Goal: Transaction & Acquisition: Purchase product/service

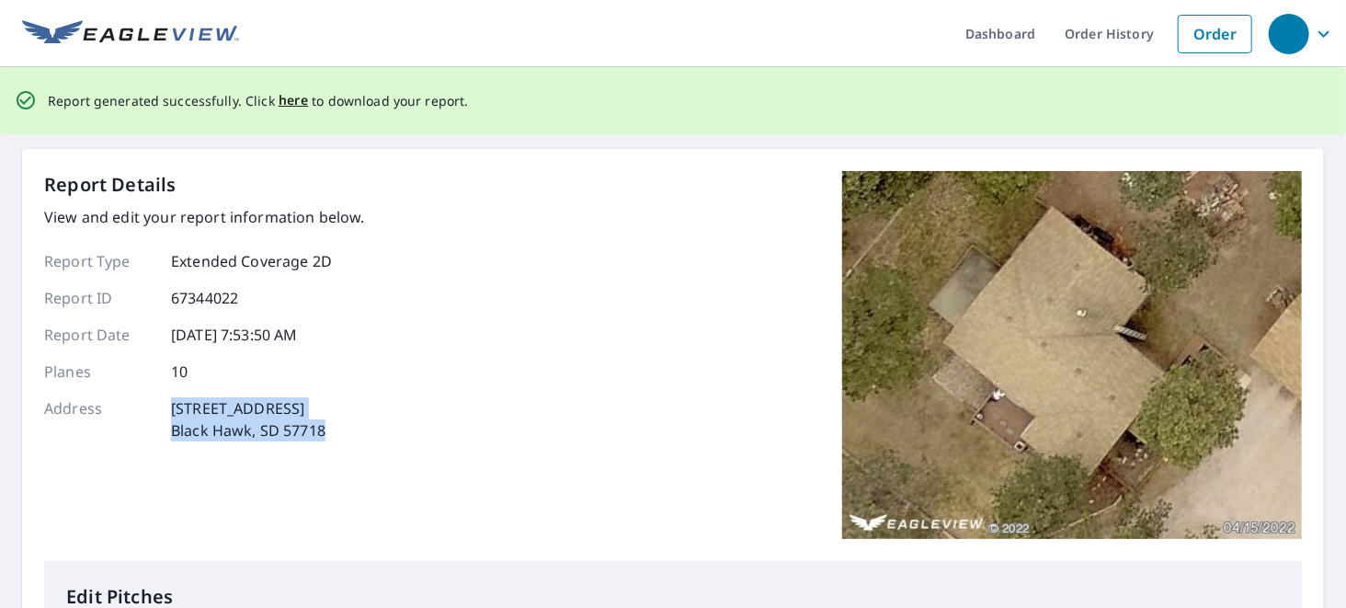
scroll to position [22, 0]
click at [285, 101] on span "here" at bounding box center [293, 100] width 30 height 23
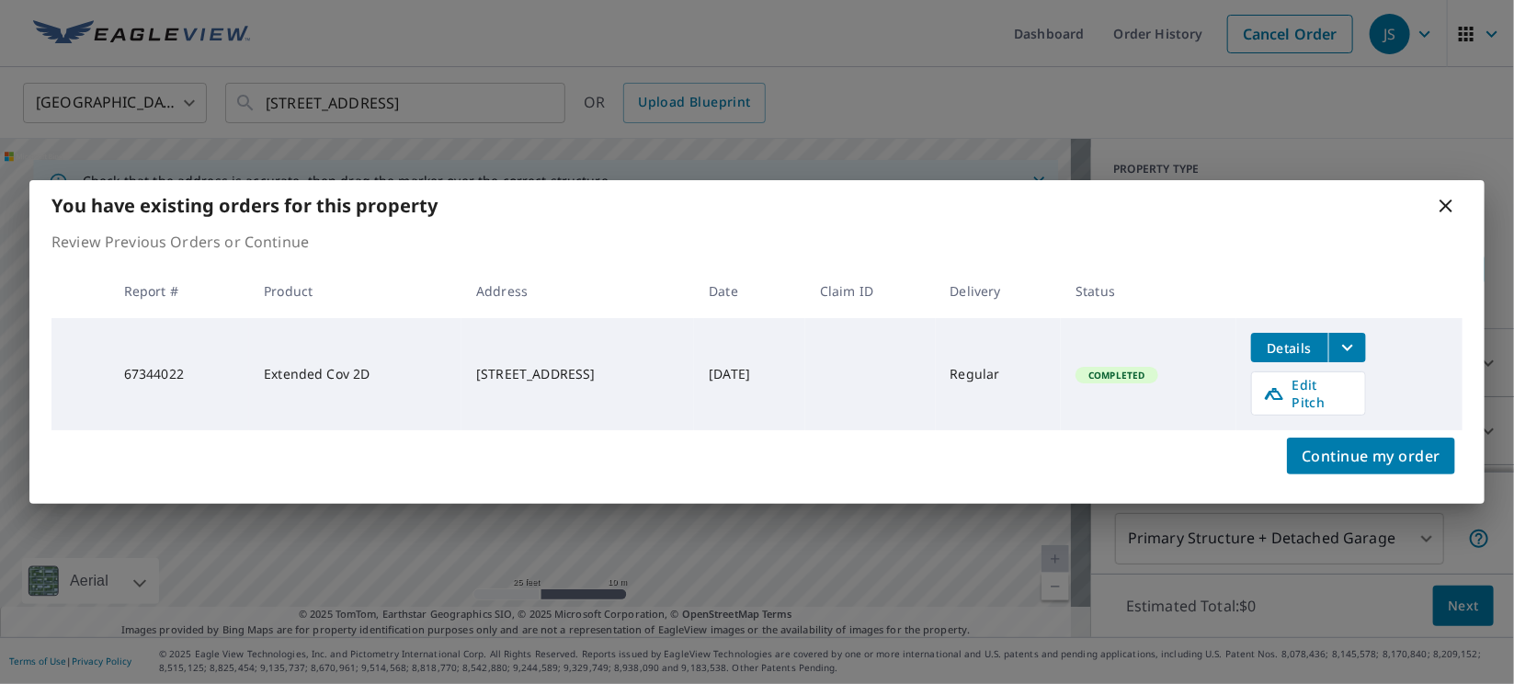
click at [1440, 217] on icon at bounding box center [1446, 206] width 22 height 22
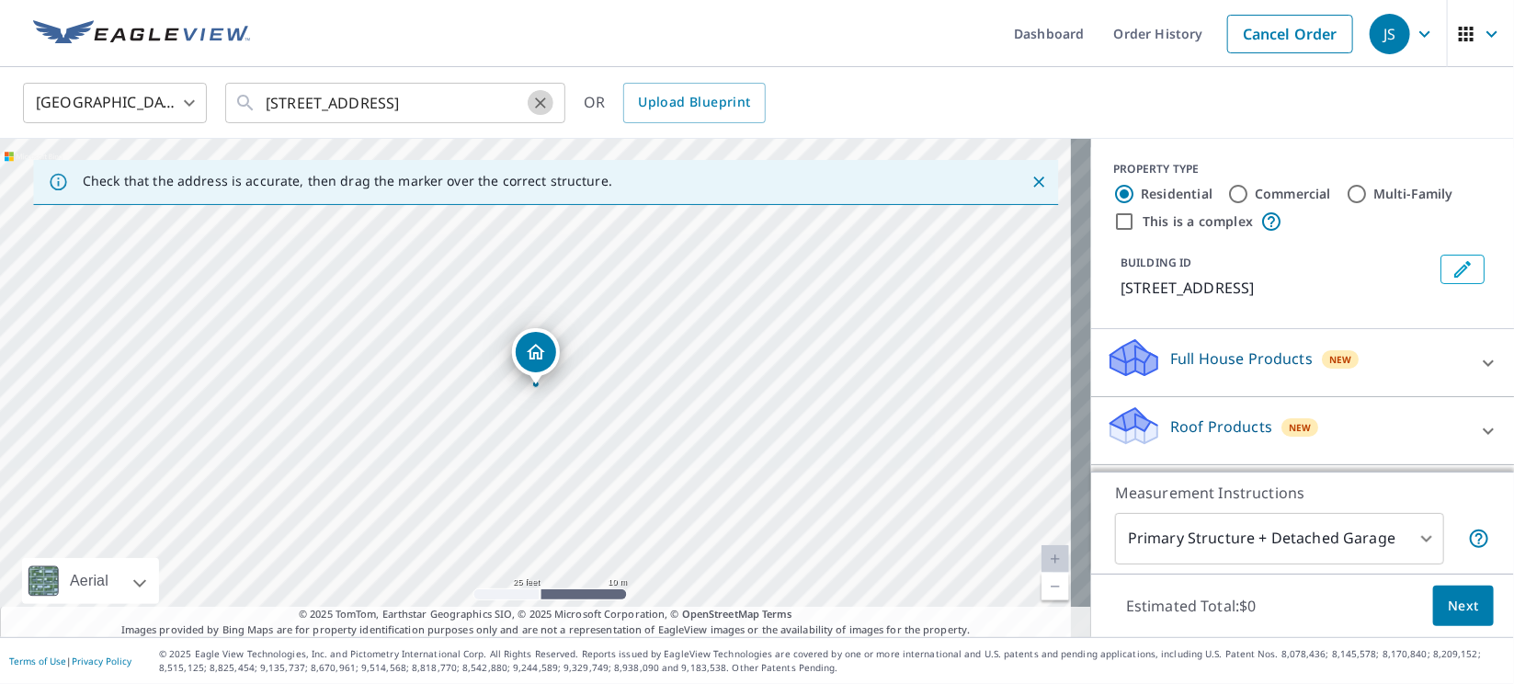
drag, startPoint x: 540, startPoint y: 101, endPoint x: 512, endPoint y: 103, distance: 28.6
click at [538, 101] on icon "Clear" at bounding box center [540, 103] width 18 height 18
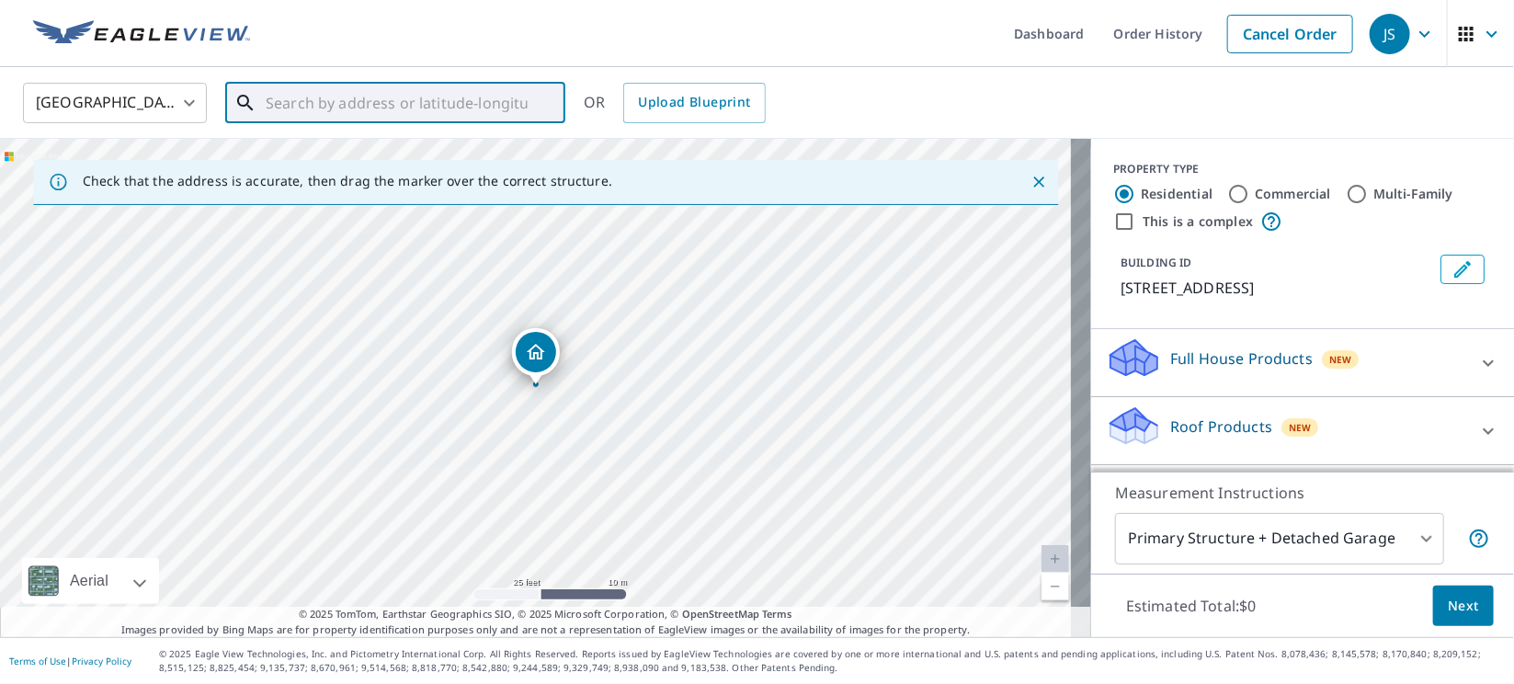
paste input "[STREET_ADDRESS]"
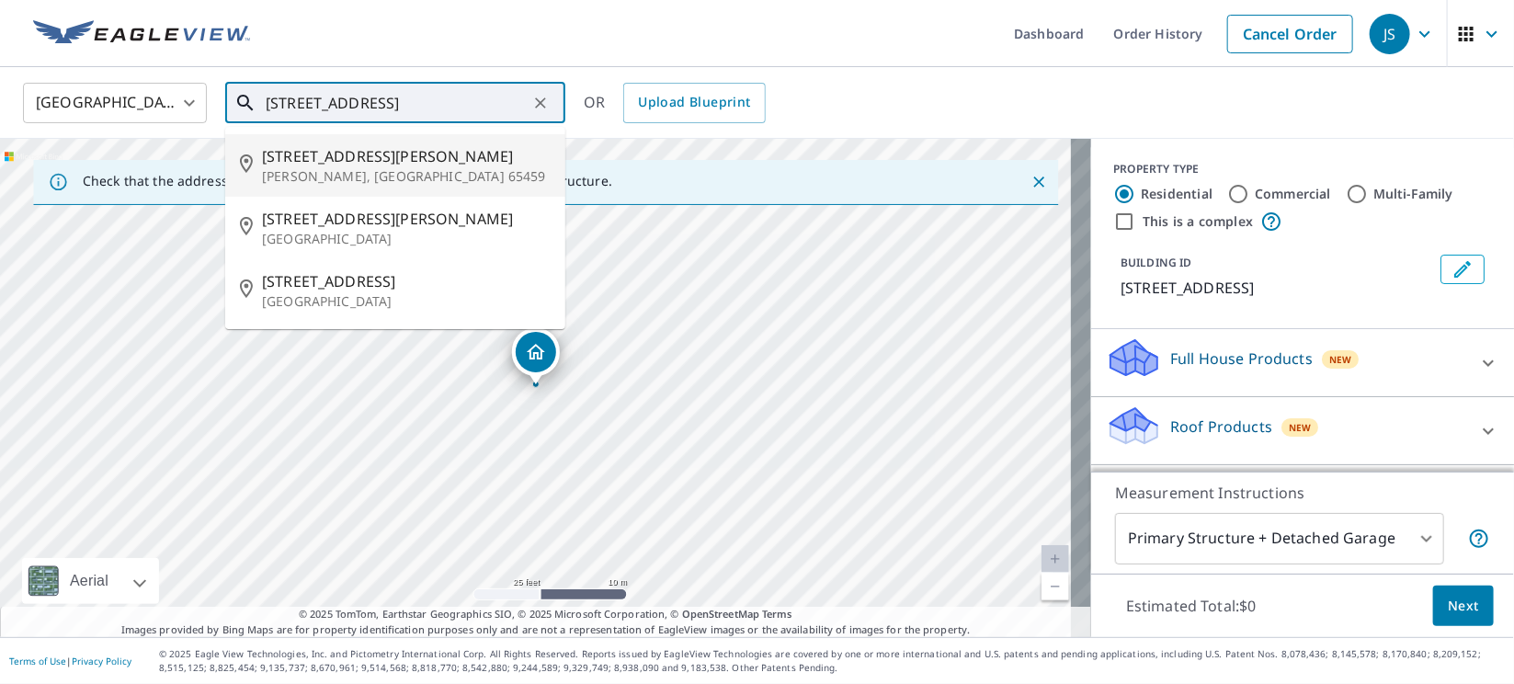
click at [392, 158] on span "[STREET_ADDRESS][PERSON_NAME]" at bounding box center [406, 156] width 289 height 22
type input "[STREET_ADDRESS][PERSON_NAME][PERSON_NAME]"
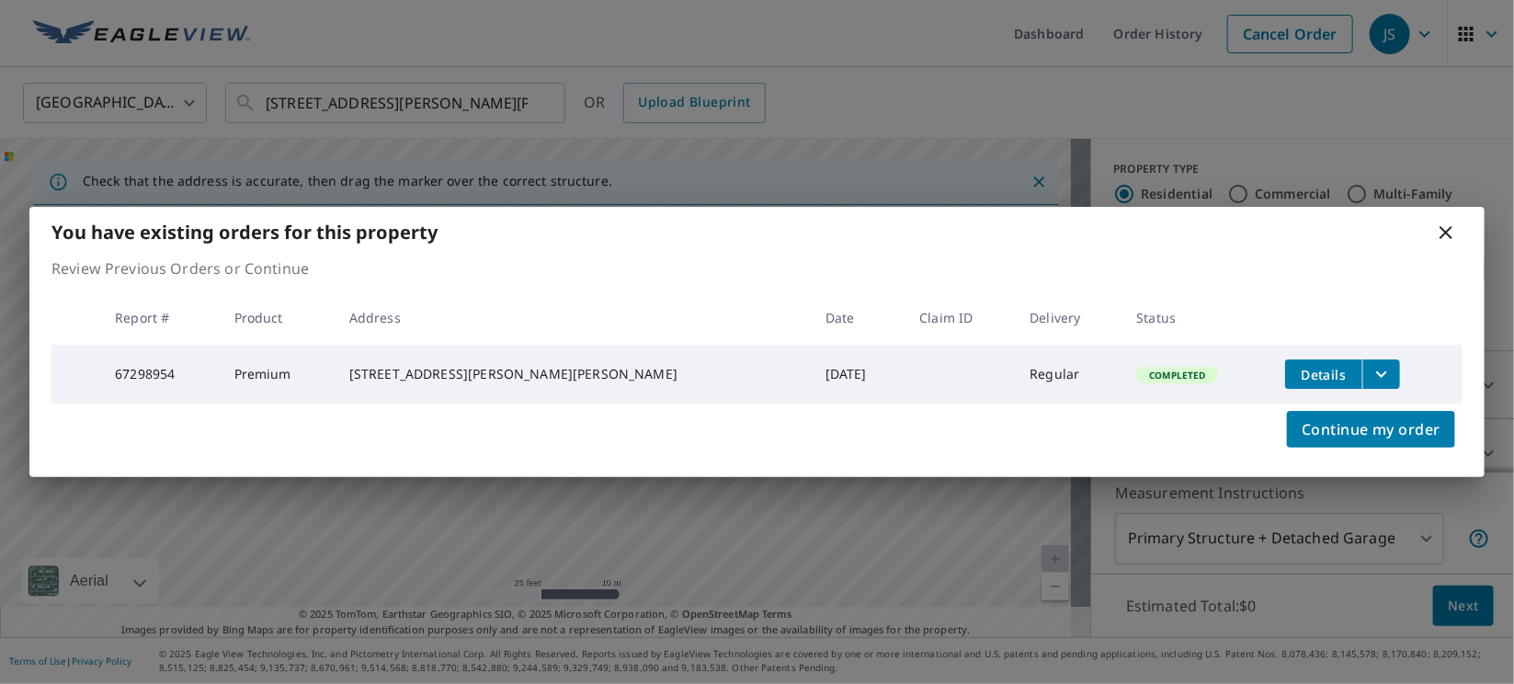
click at [1370, 372] on icon "filesDropdownBtn-67298954" at bounding box center [1381, 374] width 22 height 22
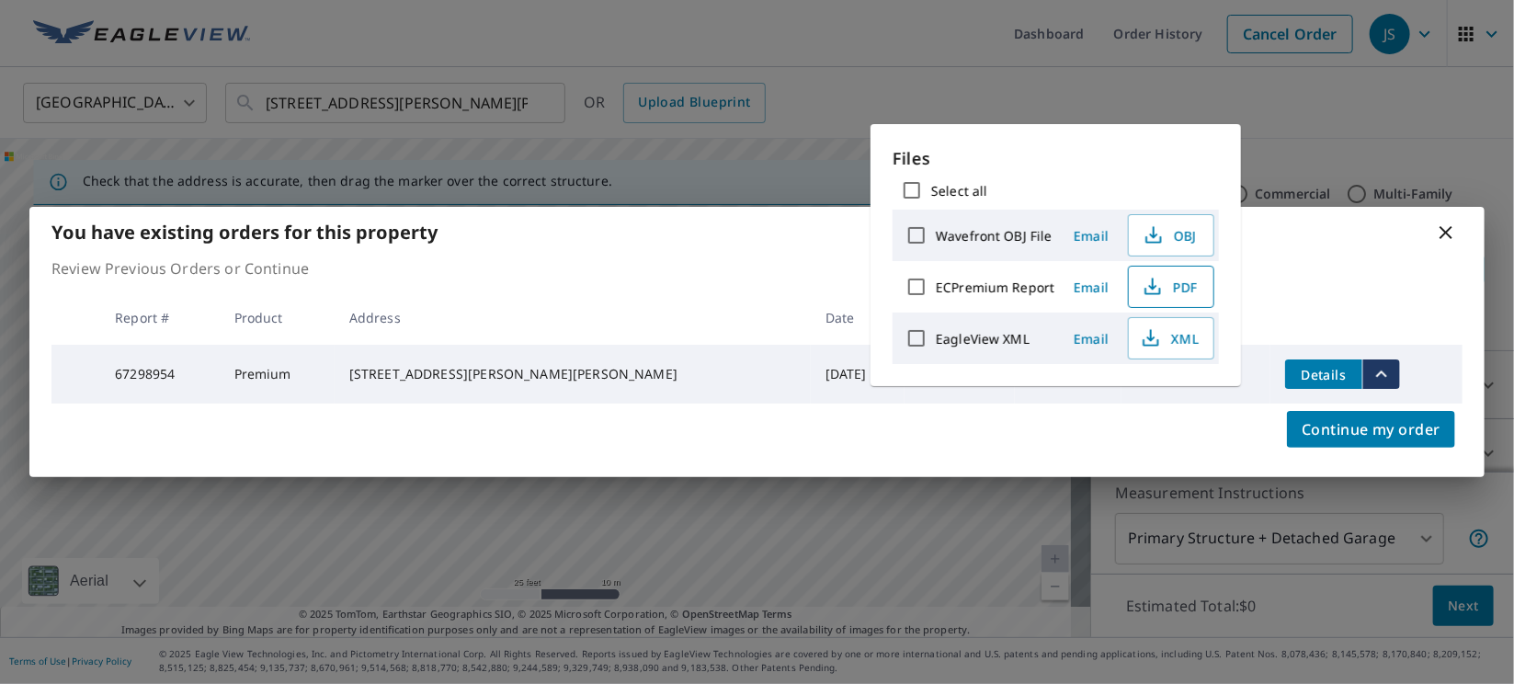
click at [1197, 288] on button "PDF" at bounding box center [1171, 287] width 86 height 42
click at [1449, 230] on icon at bounding box center [1446, 233] width 22 height 22
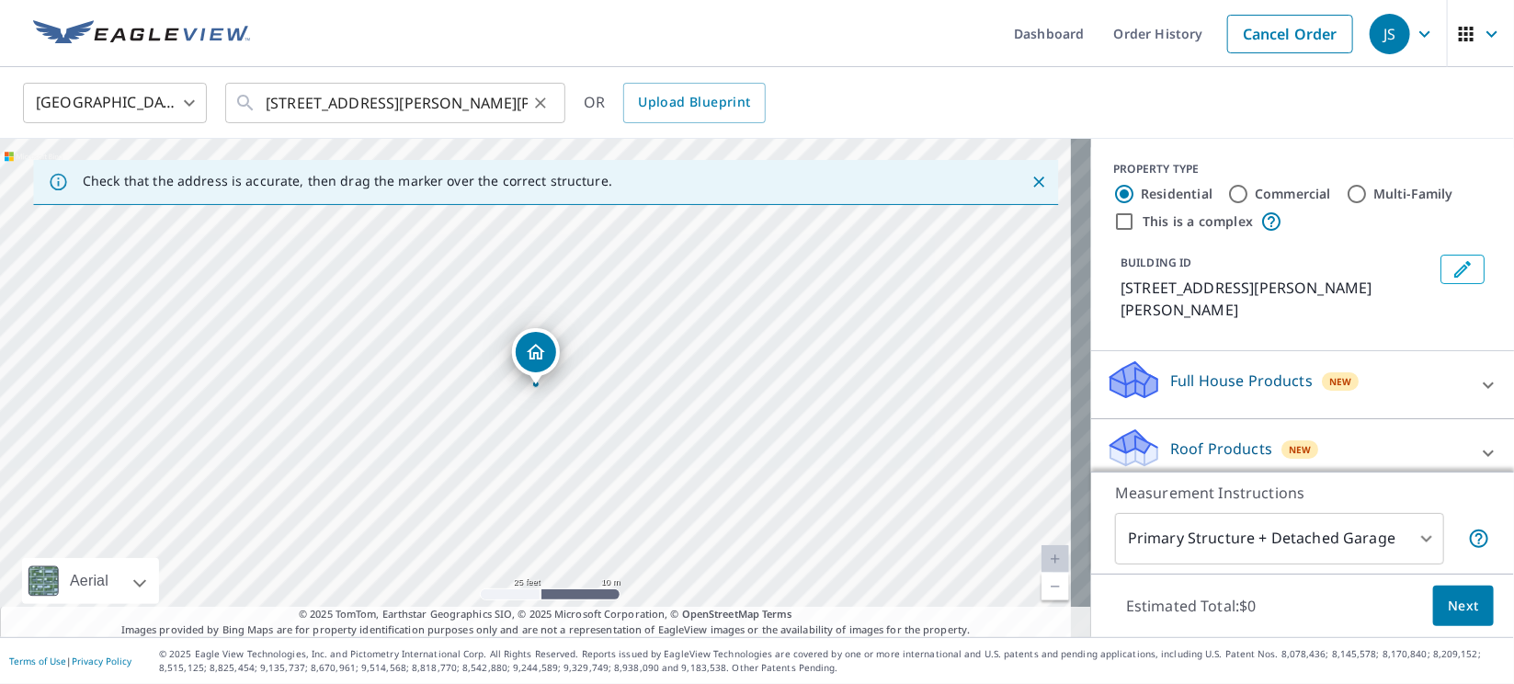
click at [544, 101] on icon "Clear" at bounding box center [540, 103] width 18 height 18
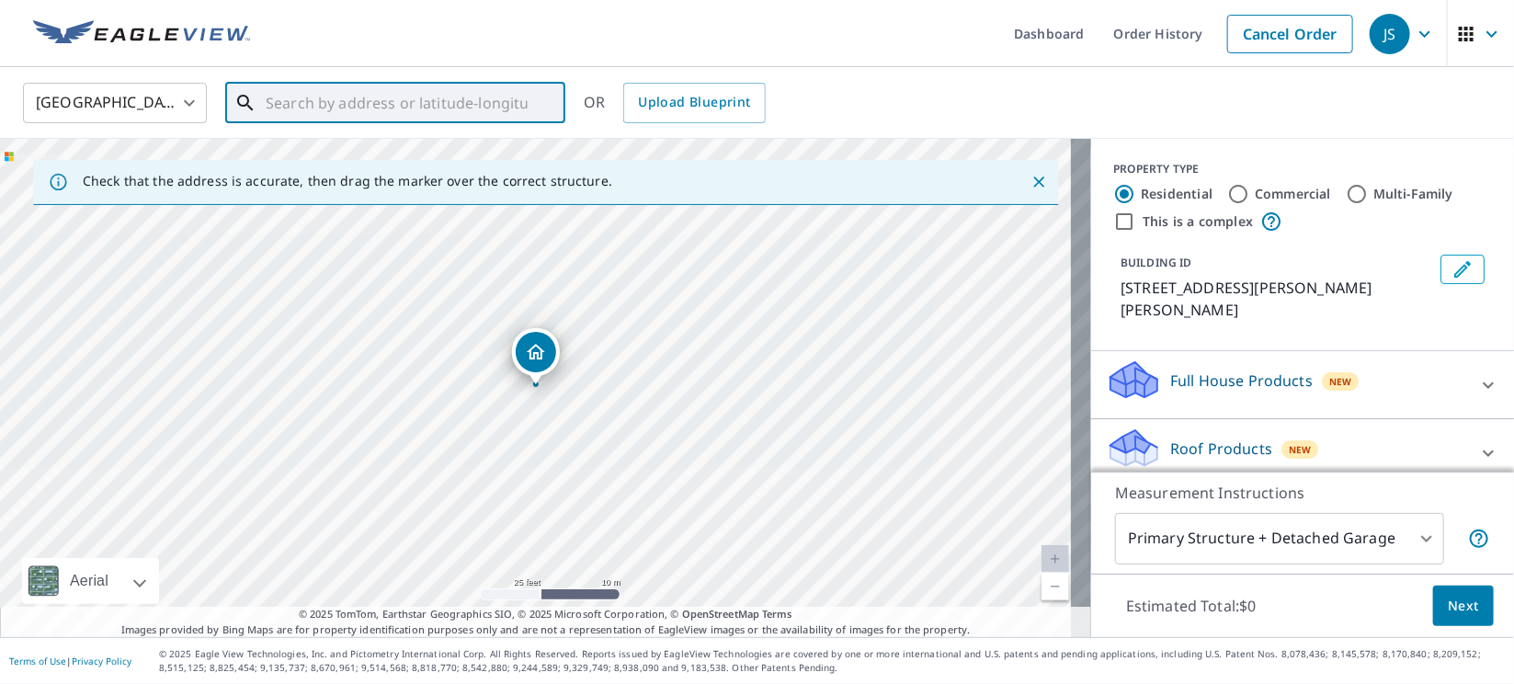
click at [489, 101] on input "text" at bounding box center [397, 102] width 262 height 51
paste input "1581 Bridlebrook Cir"
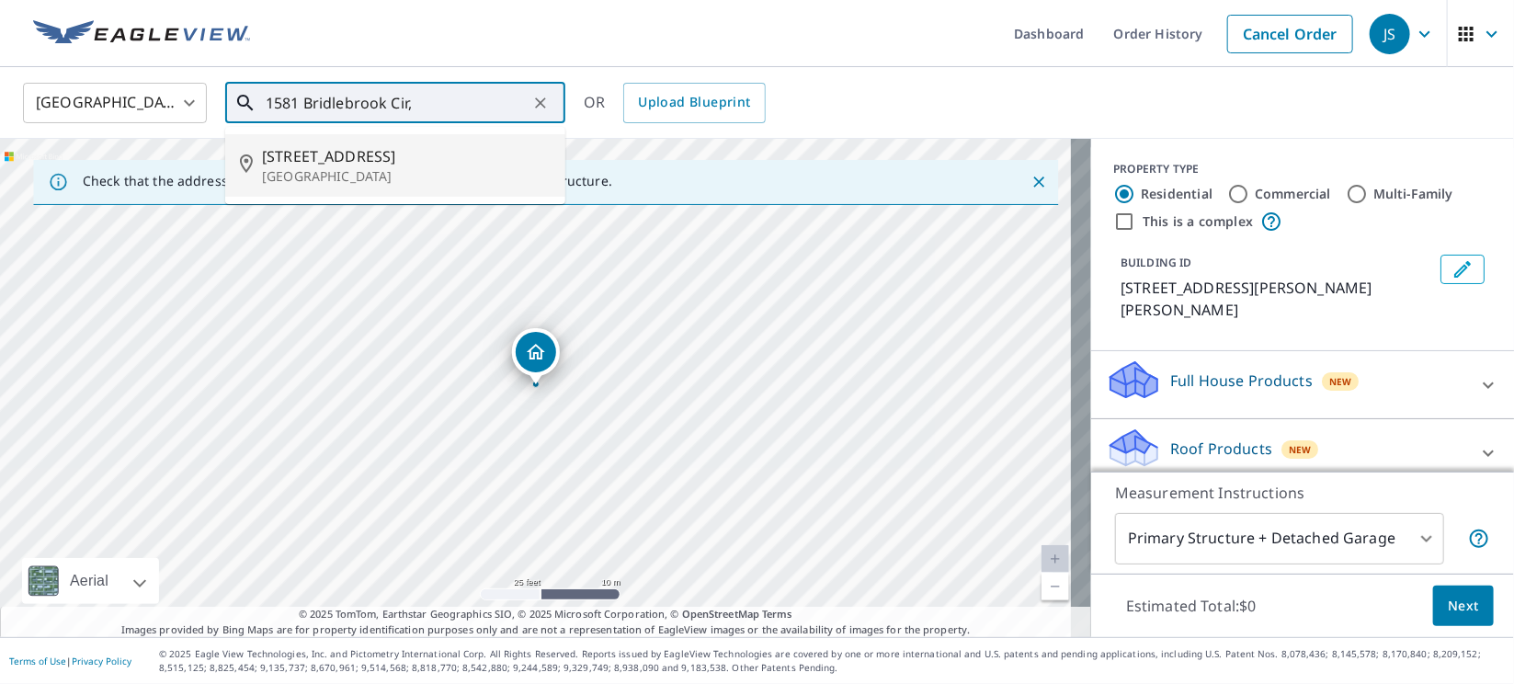
click at [345, 157] on span "[STREET_ADDRESS]" at bounding box center [406, 156] width 289 height 22
type input "[STREET_ADDRESS]"
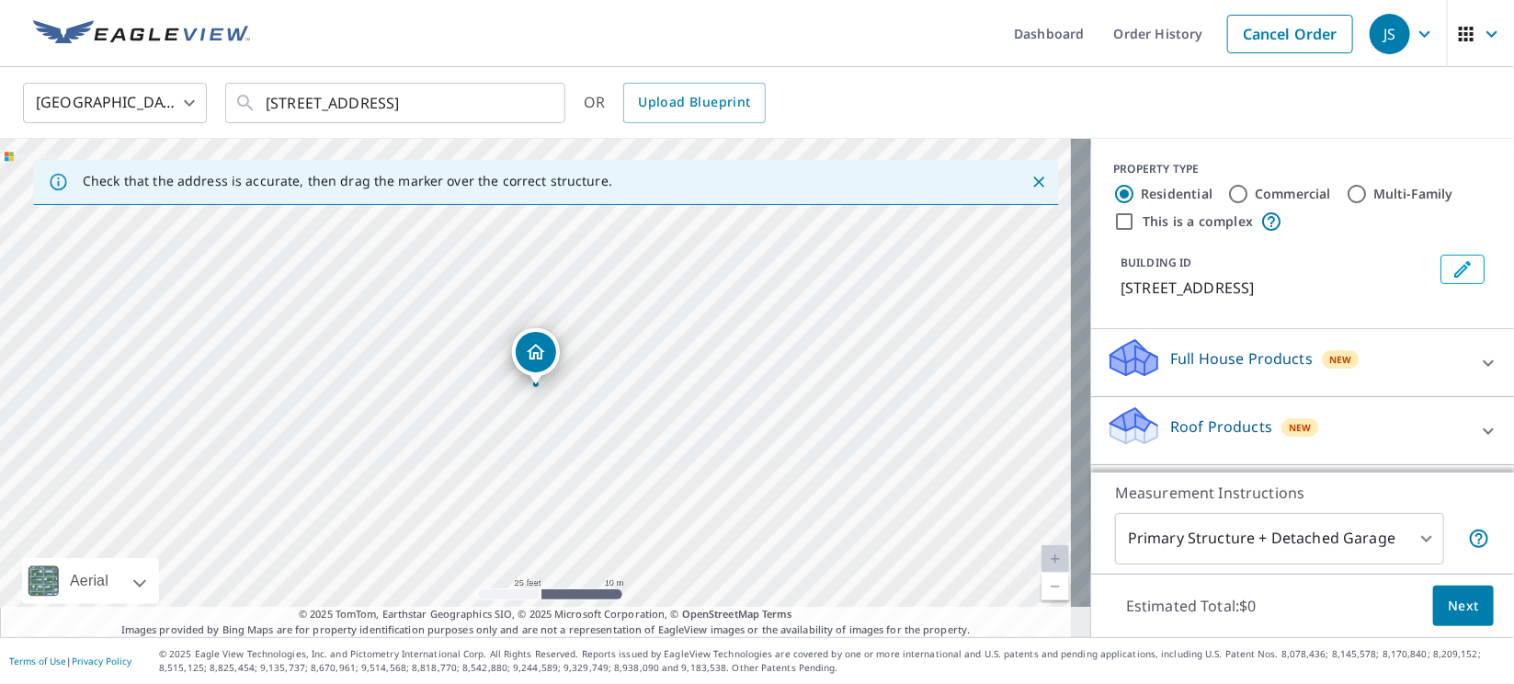
scroll to position [137, 0]
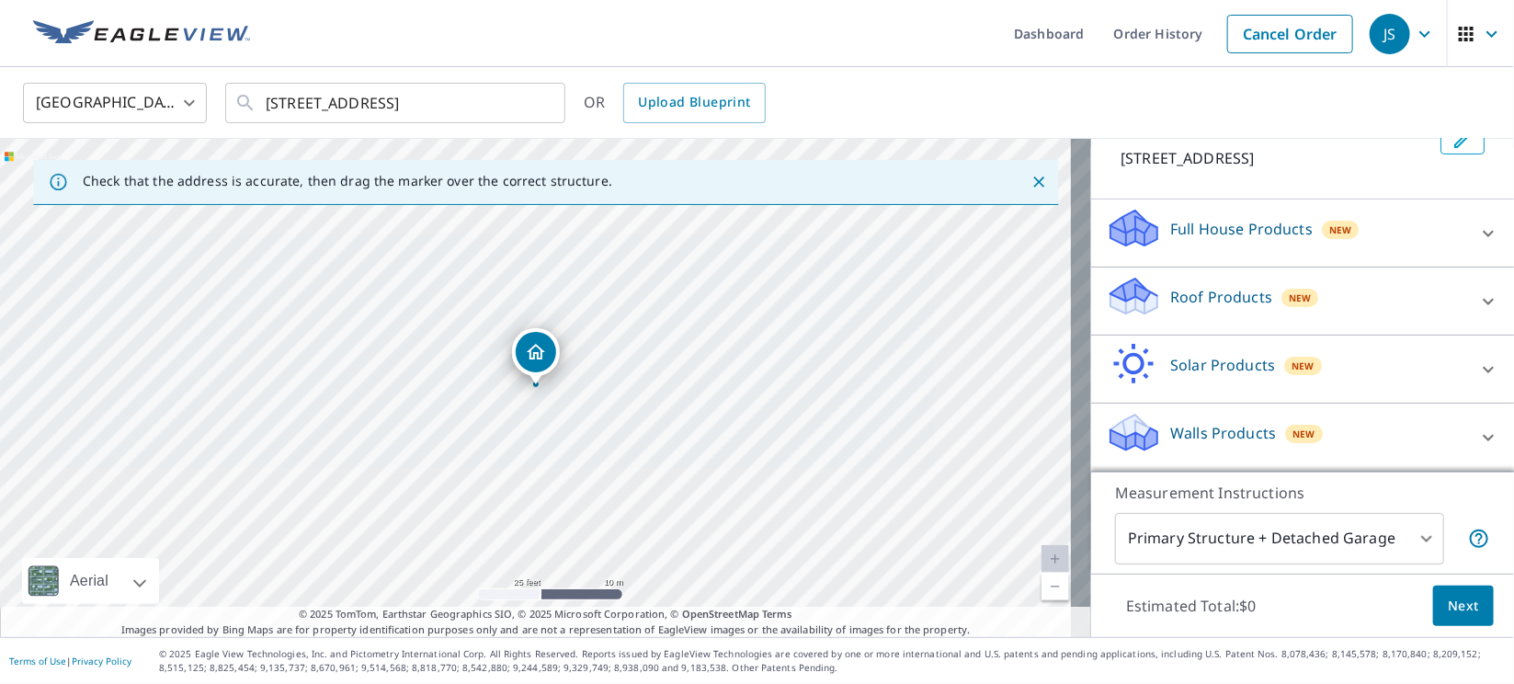
click at [1187, 321] on div "Roof Products New" at bounding box center [1286, 301] width 360 height 52
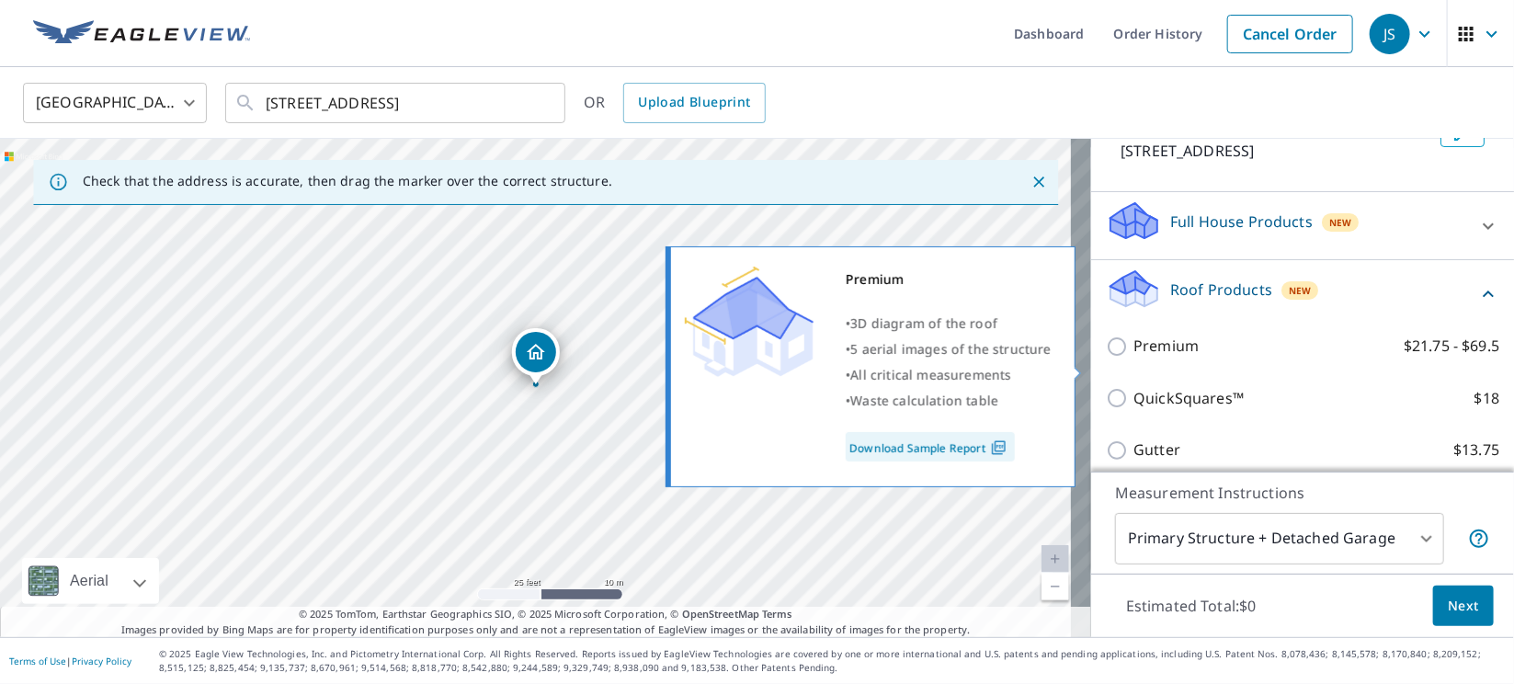
click at [1106, 358] on input "Premium $21.75 - $69.5" at bounding box center [1120, 346] width 28 height 22
checkbox input "true"
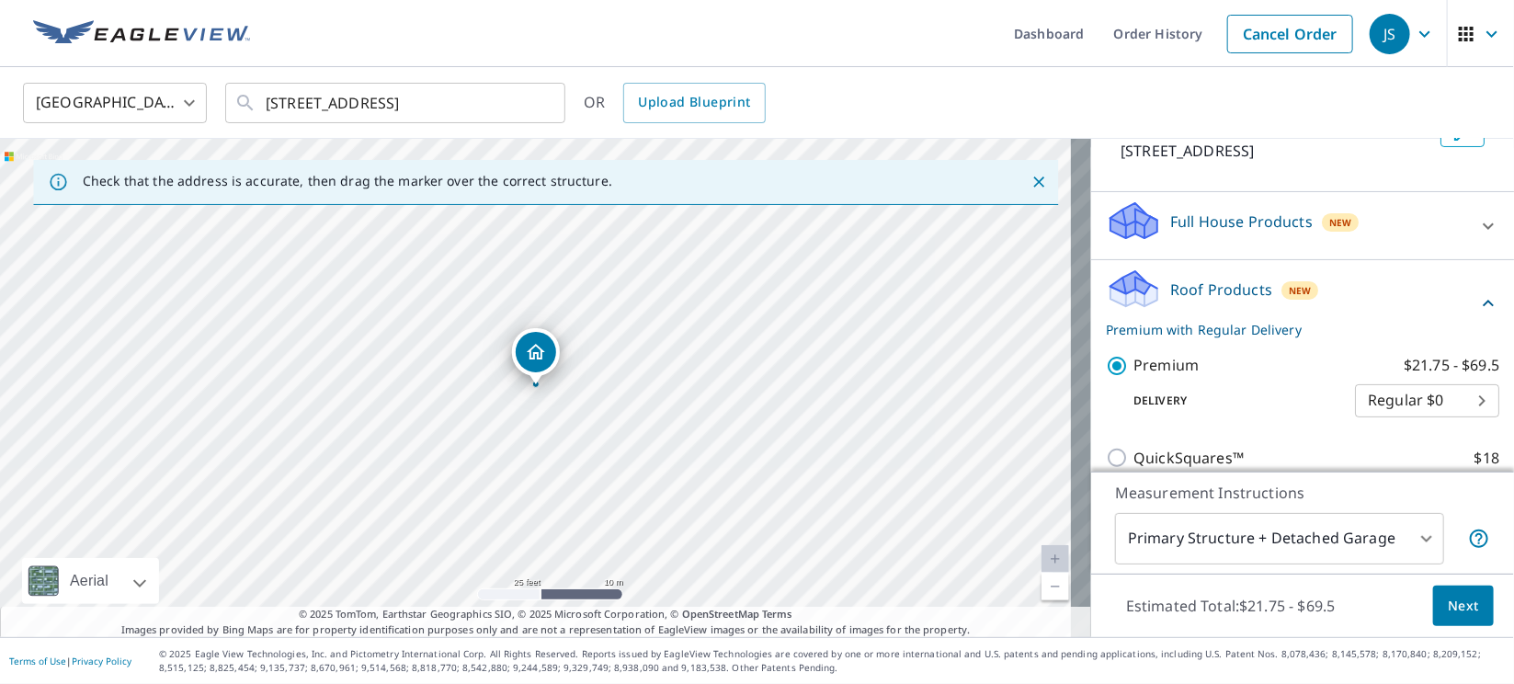
click at [1448, 605] on span "Next" at bounding box center [1463, 606] width 31 height 23
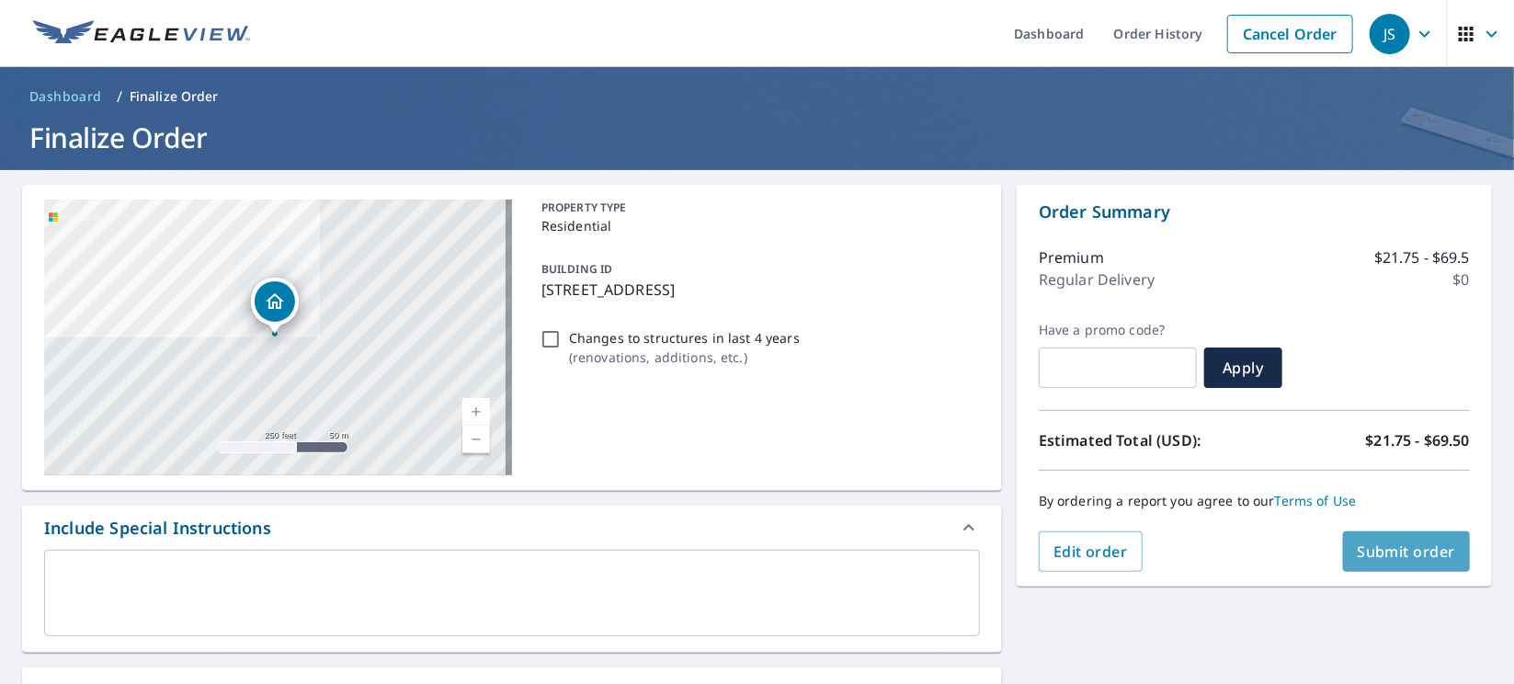
click at [1379, 557] on span "Submit order" at bounding box center [1407, 551] width 98 height 20
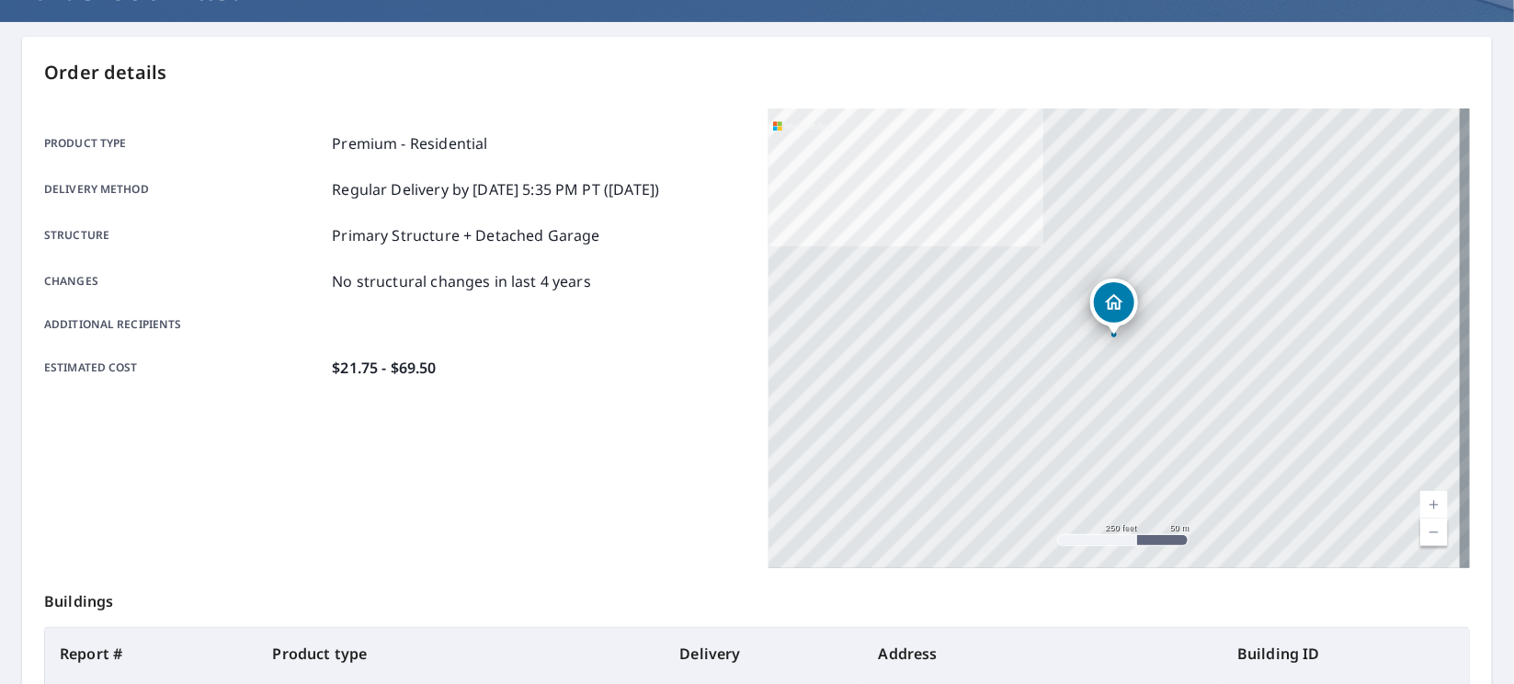
scroll to position [396, 0]
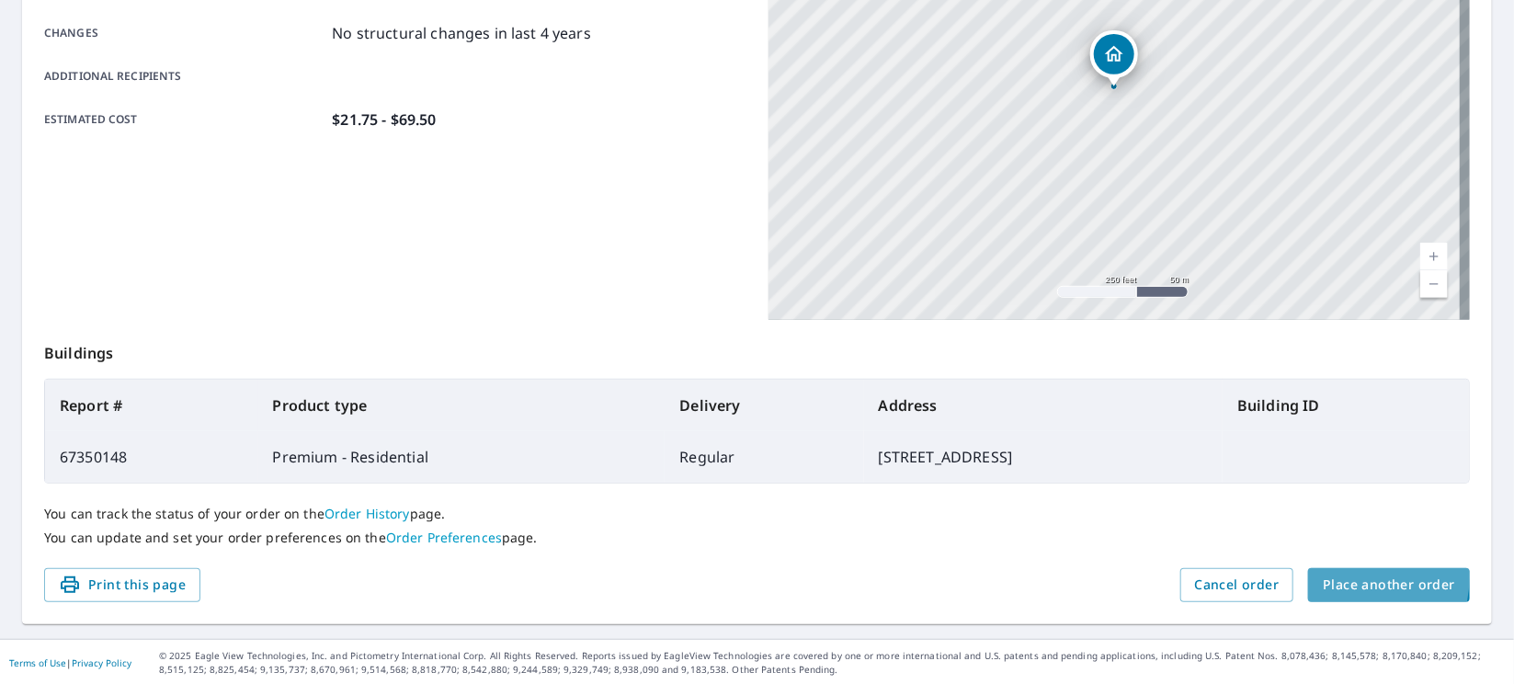
click at [1323, 575] on span "Place another order" at bounding box center [1389, 585] width 132 height 23
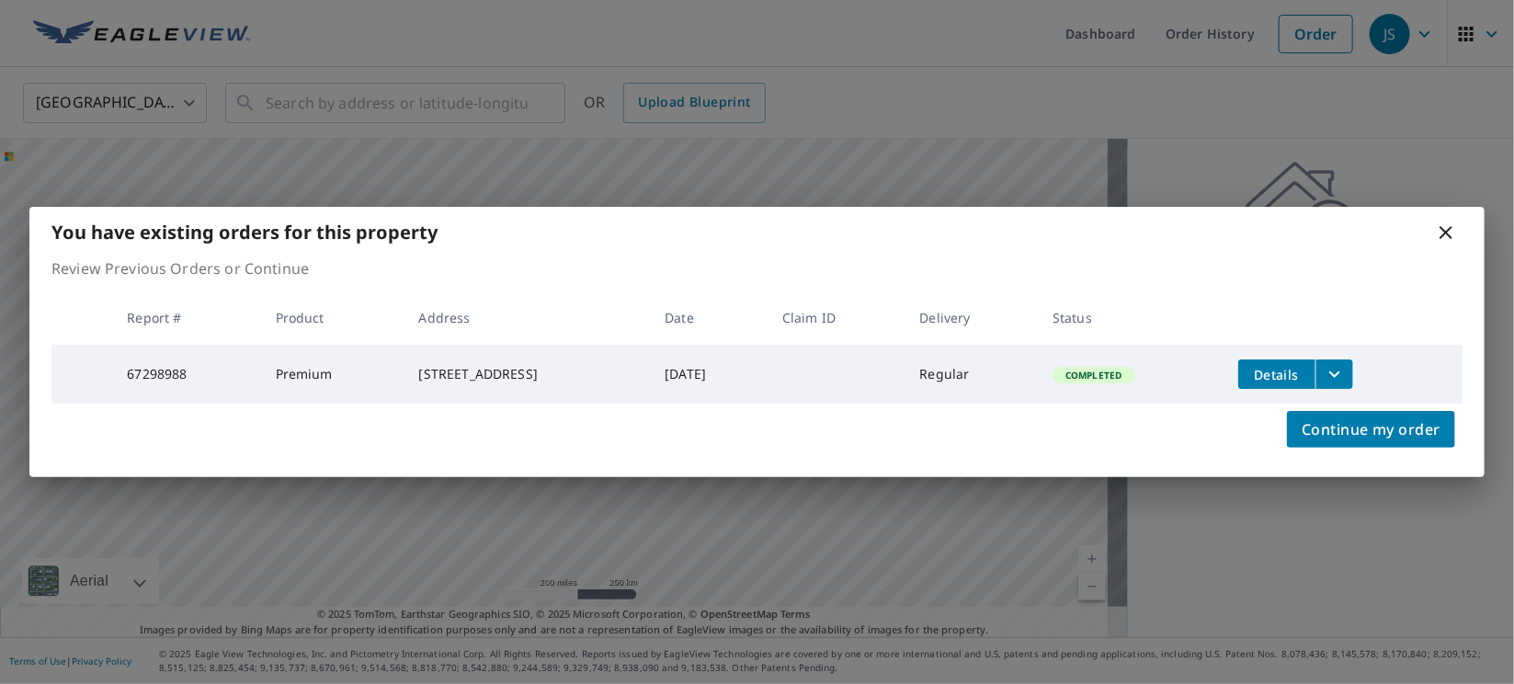
click at [1346, 373] on icon "filesDropdownBtn-67298988" at bounding box center [1335, 374] width 22 height 22
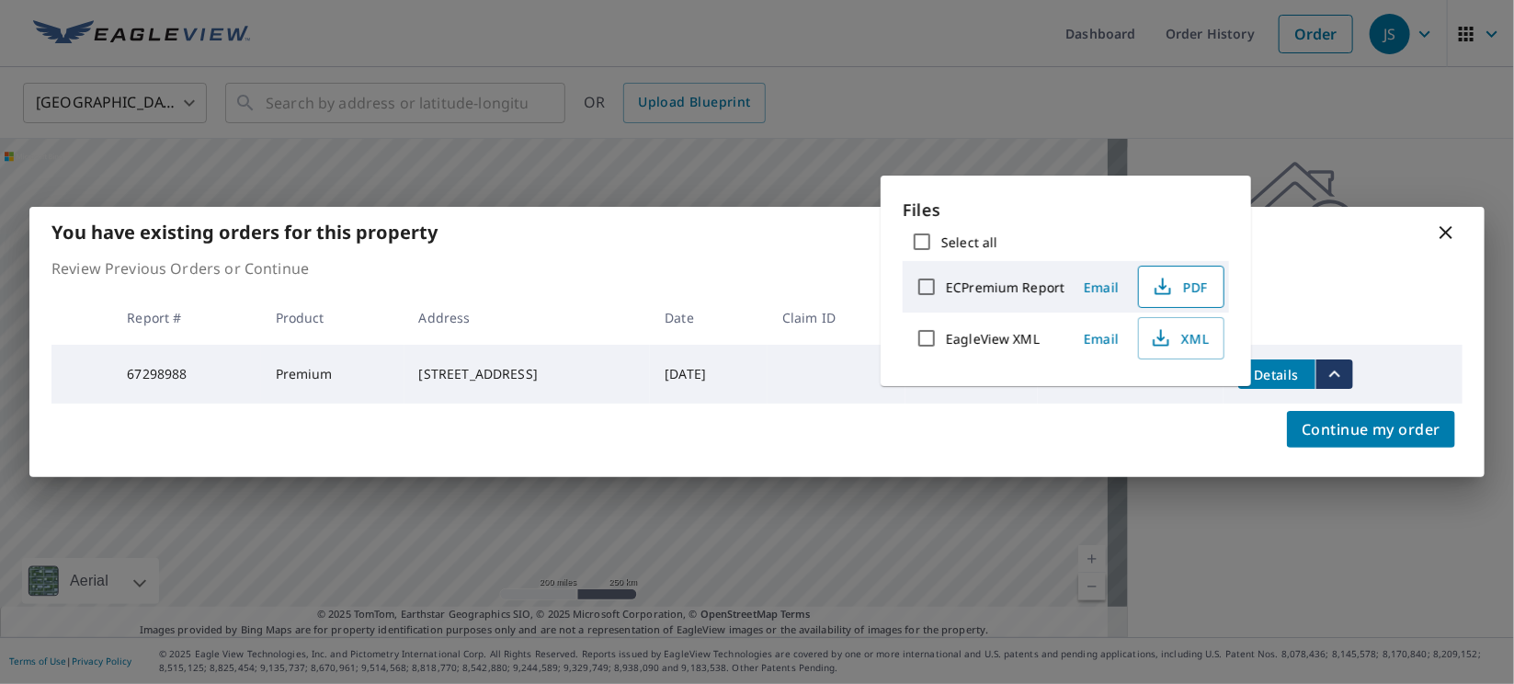
click at [1203, 294] on span "PDF" at bounding box center [1179, 287] width 59 height 22
drag, startPoint x: 1433, startPoint y: 233, endPoint x: 1459, endPoint y: 230, distance: 25.9
click at [1455, 230] on div "You have existing orders for this property" at bounding box center [756, 232] width 1455 height 51
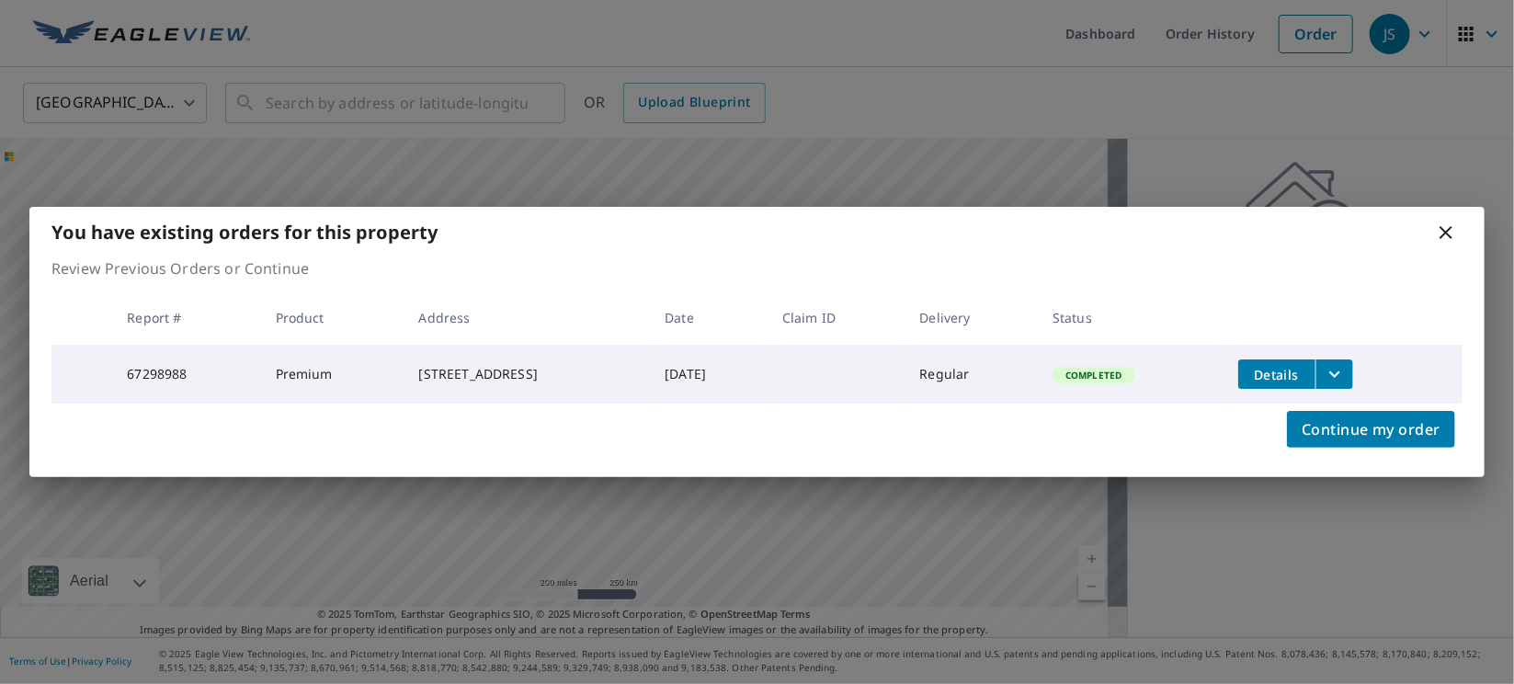
click at [1449, 230] on icon at bounding box center [1446, 233] width 22 height 22
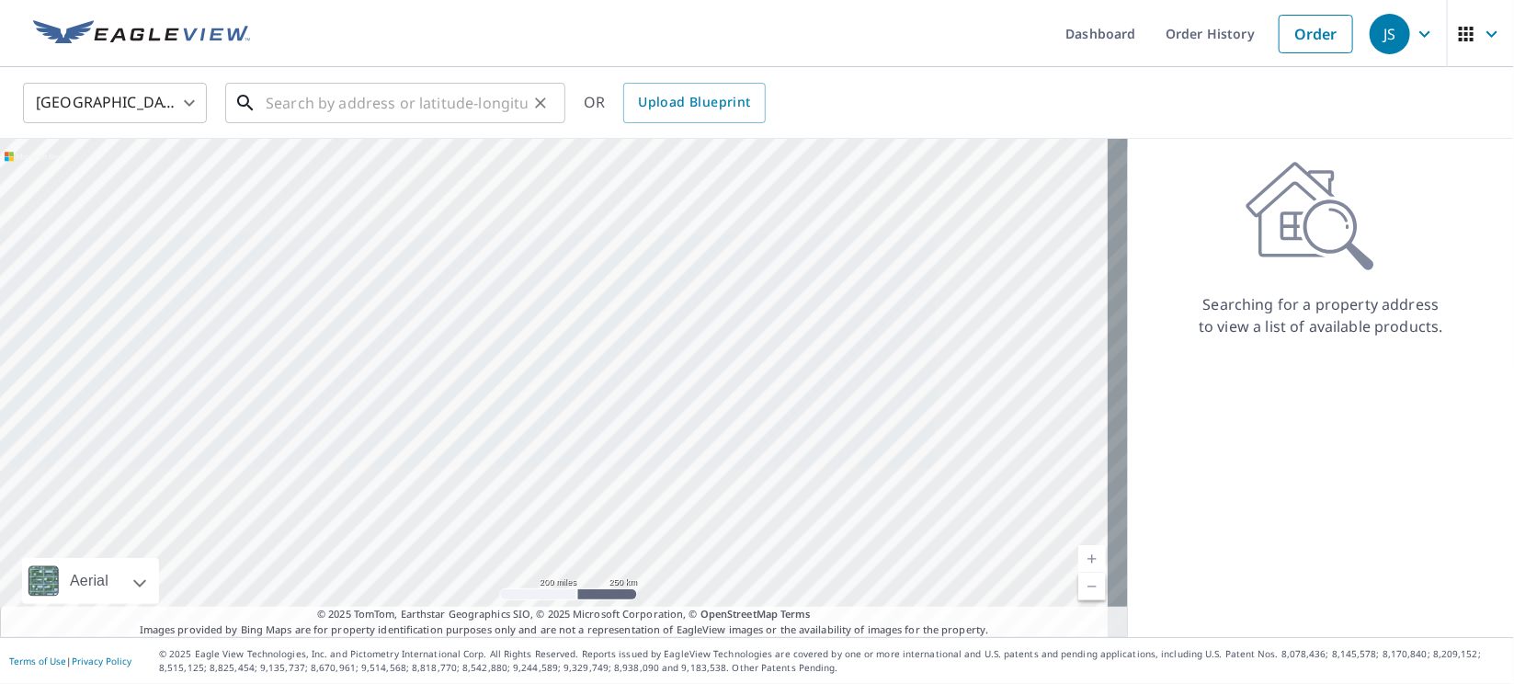
click at [485, 103] on input "text" at bounding box center [397, 102] width 262 height 51
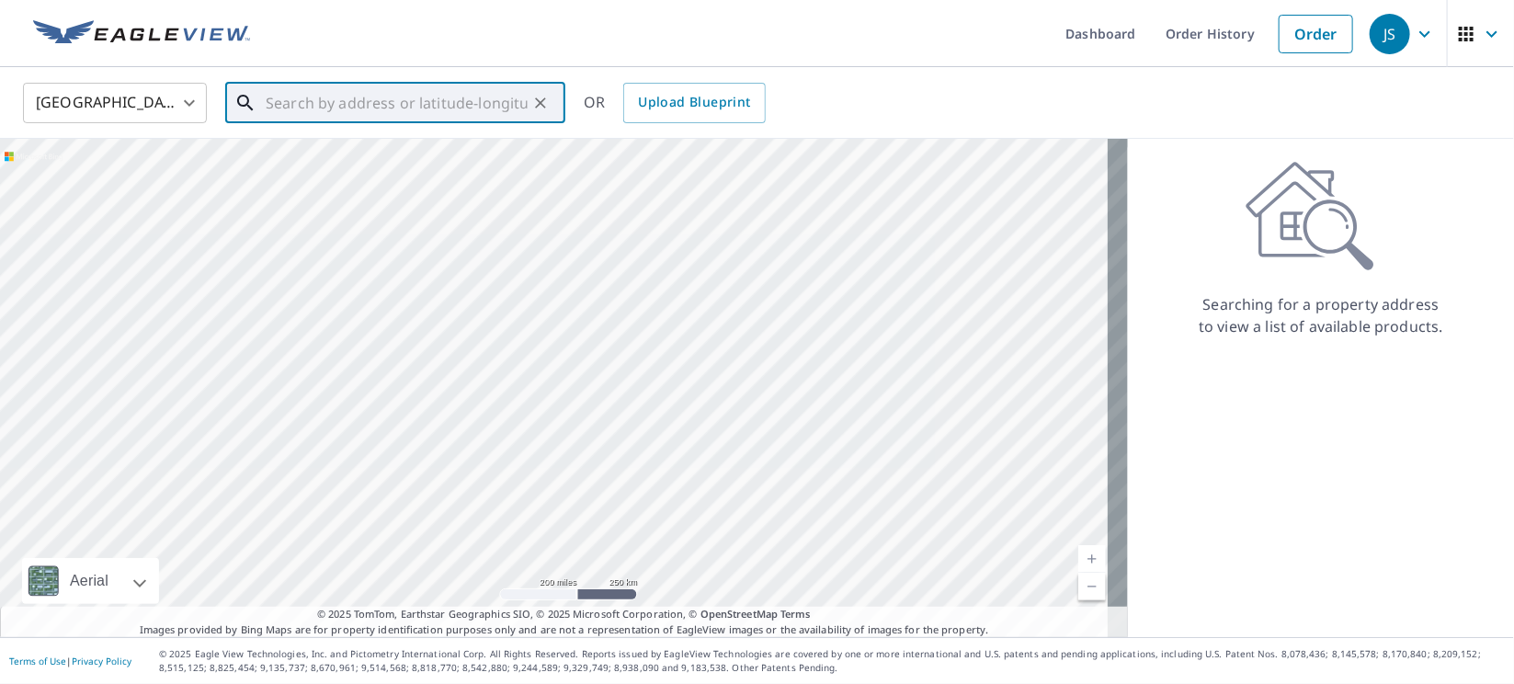
paste input "[STREET_ADDRESS]"
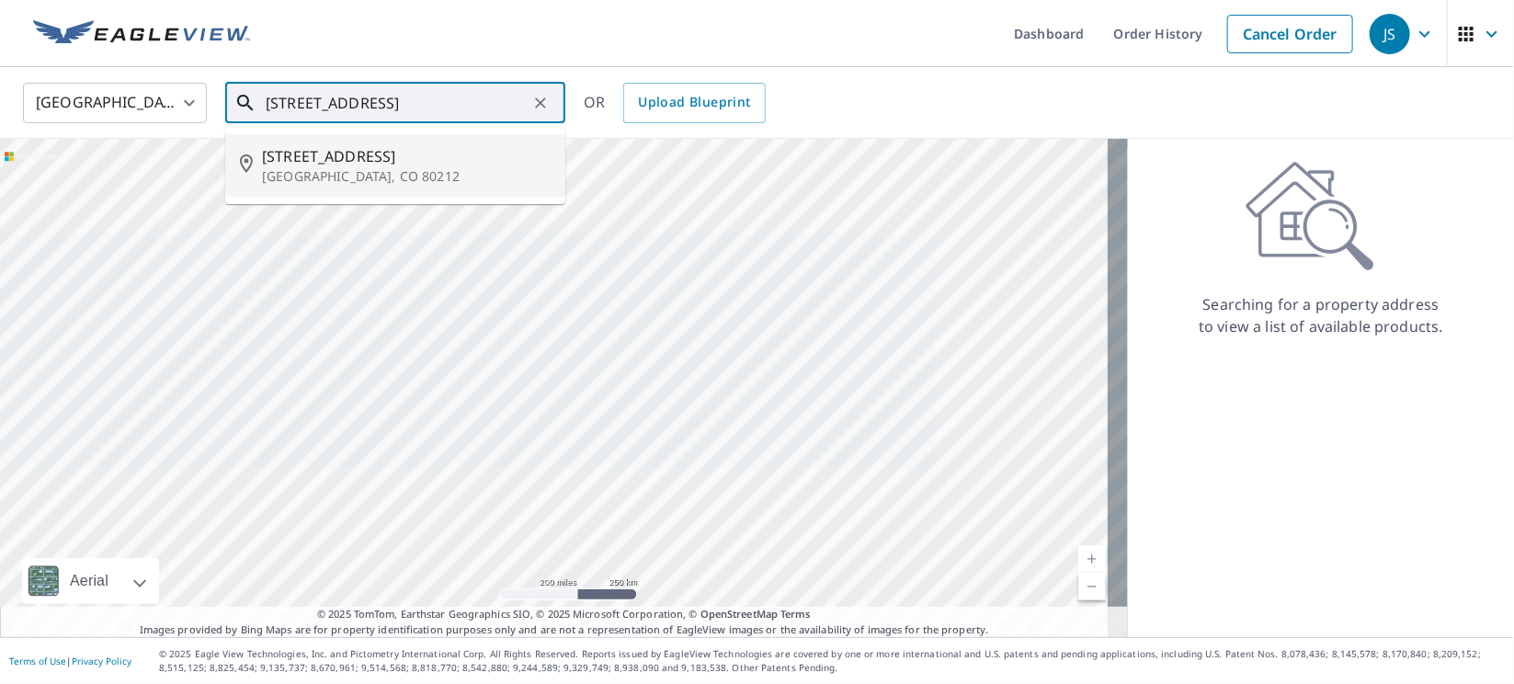
click at [303, 157] on span "[STREET_ADDRESS]" at bounding box center [406, 156] width 289 height 22
type input "[STREET_ADDRESS]"
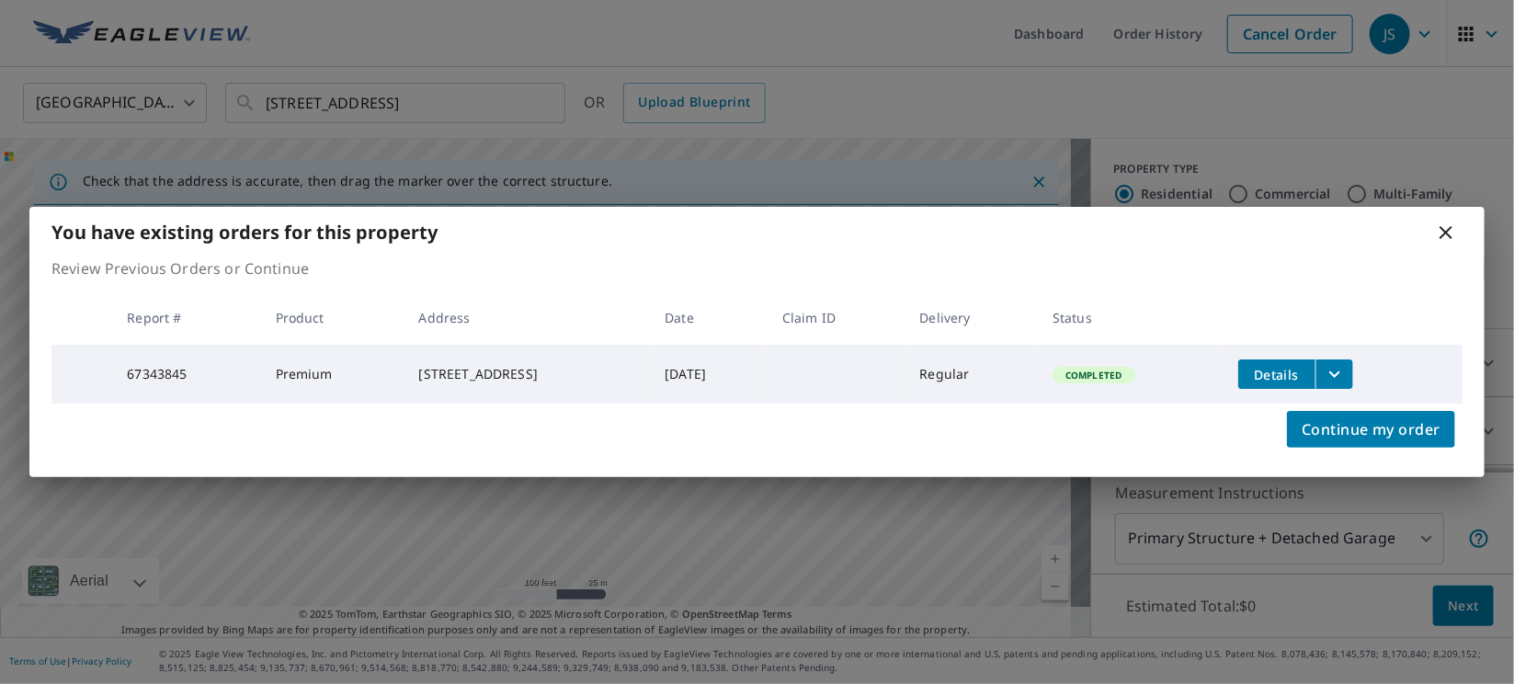
click at [1352, 379] on button "filesDropdownBtn-67343845" at bounding box center [1334, 373] width 38 height 29
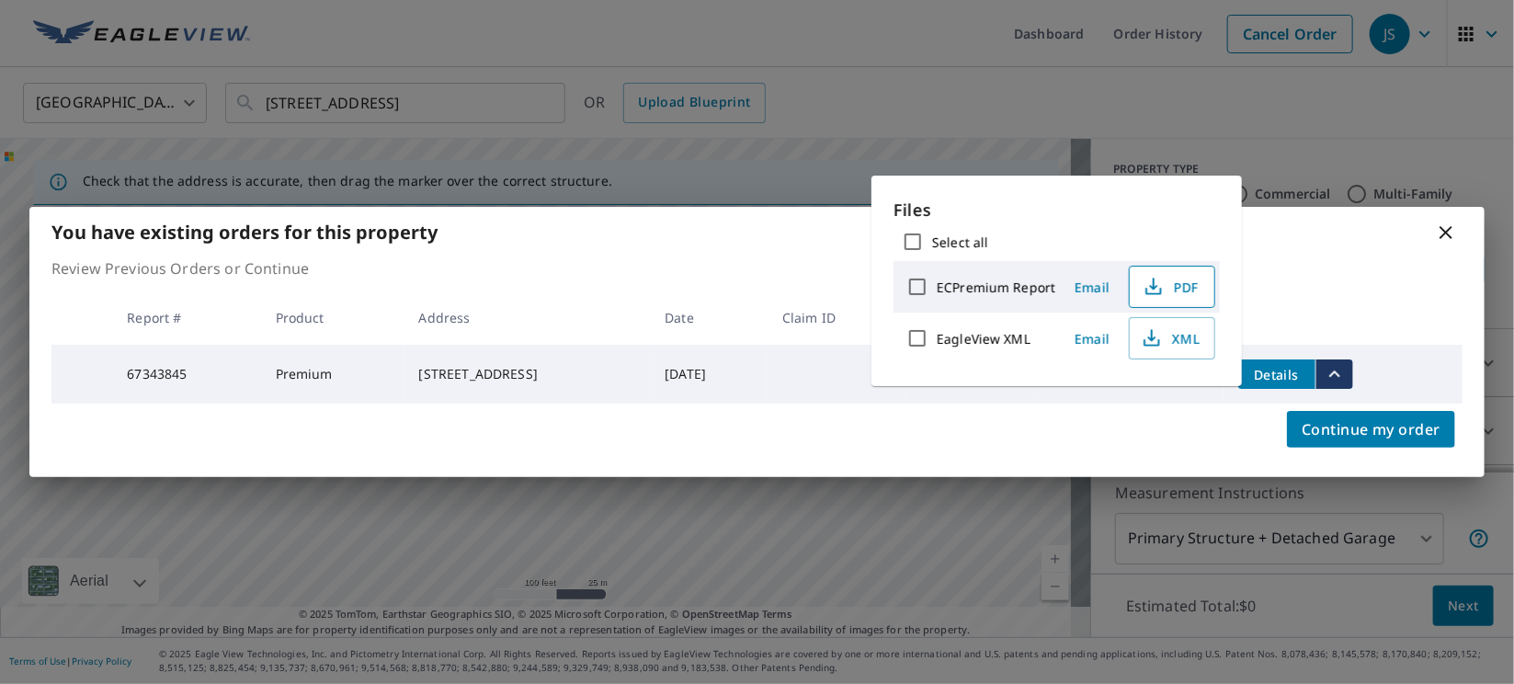
click at [1191, 285] on span "PDF" at bounding box center [1170, 287] width 59 height 22
